Goal: Navigation & Orientation: Understand site structure

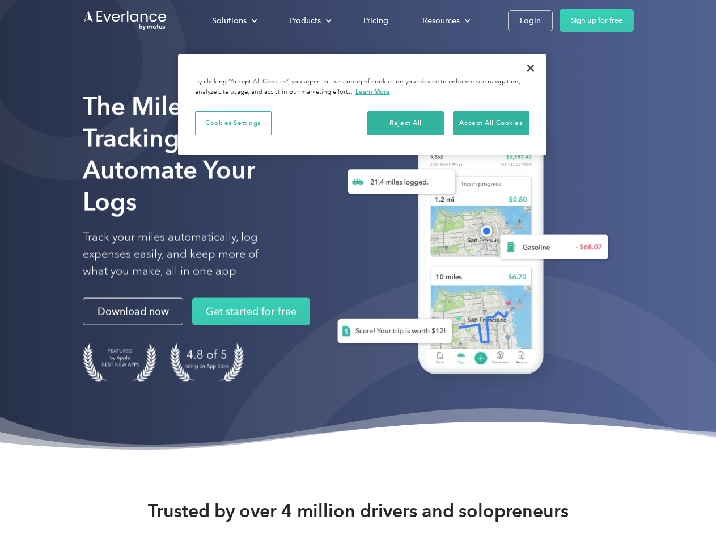
click at [234, 20] on div "Solutions" at bounding box center [229, 21] width 35 height 14
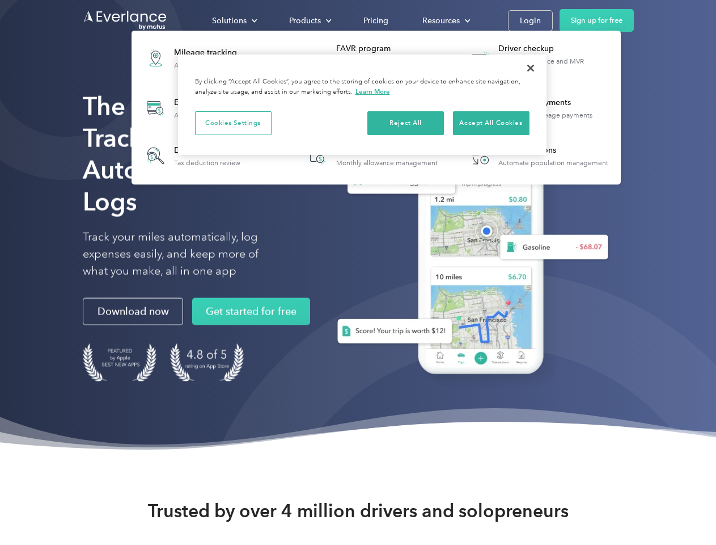
click at [309, 20] on div "Products" at bounding box center [305, 21] width 32 height 14
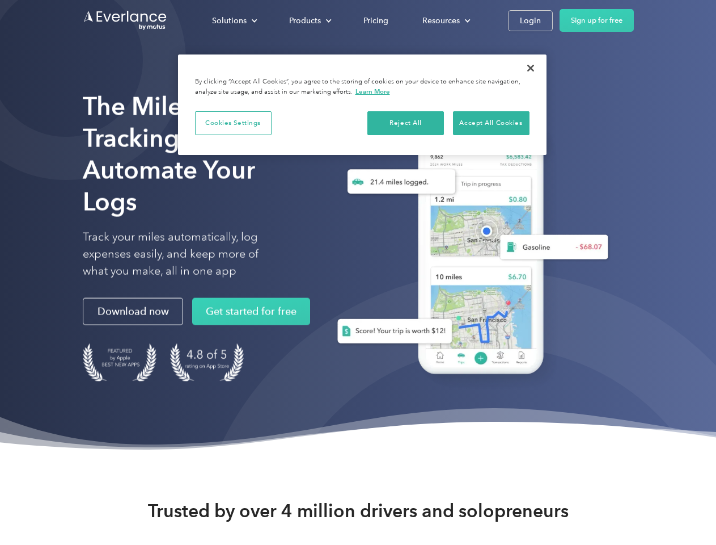
click at [445, 20] on div "Resources" at bounding box center [441, 21] width 37 height 14
click at [233, 123] on button "Cookies Settings" at bounding box center [233, 123] width 77 height 24
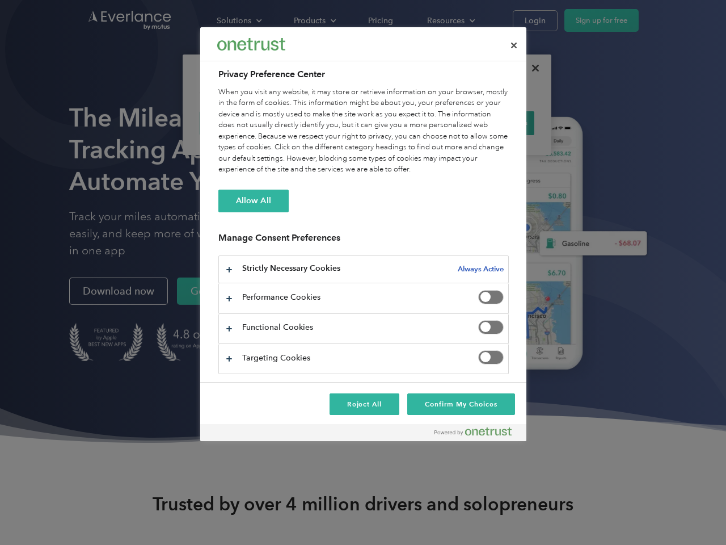
click at [406, 123] on div "When you visit any website, it may store or retrieve information on your browse…" at bounding box center [363, 131] width 290 height 88
click at [491, 123] on div "When you visit any website, it may store or retrieve information on your browse…" at bounding box center [363, 131] width 290 height 88
click at [531, 68] on div at bounding box center [363, 272] width 726 height 545
